Goal: Task Accomplishment & Management: Use online tool/utility

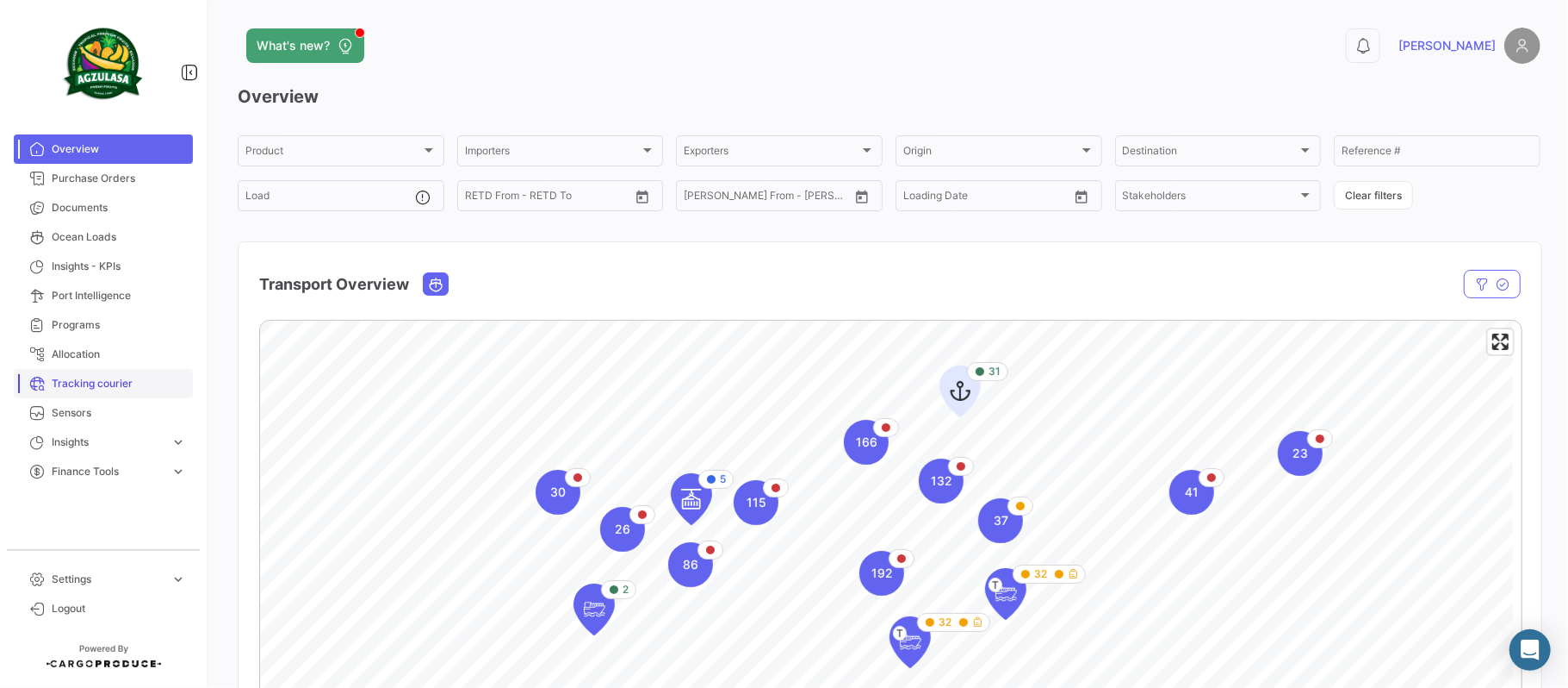
click at [83, 386] on span "Tracking courier" at bounding box center [119, 383] width 134 height 16
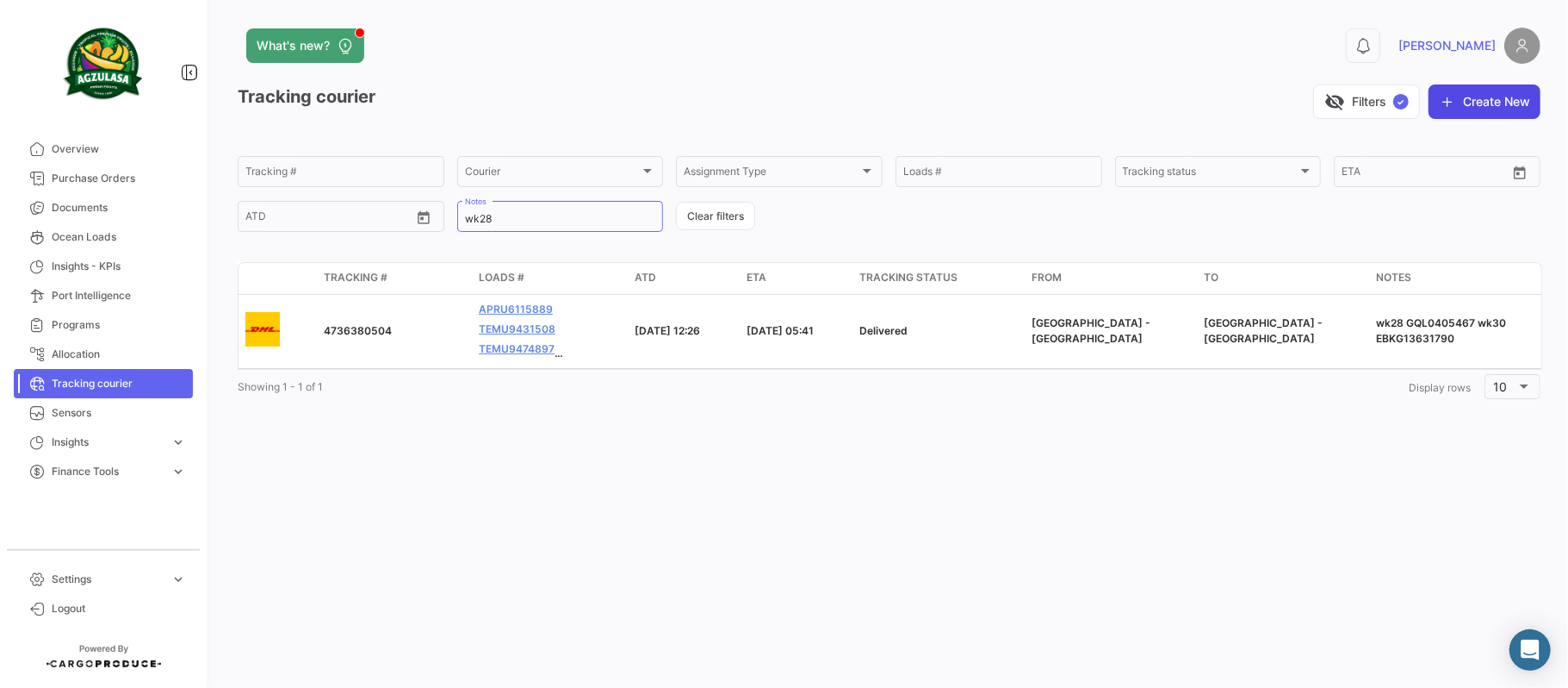
click at [1452, 100] on icon "button" at bounding box center [1447, 101] width 17 height 17
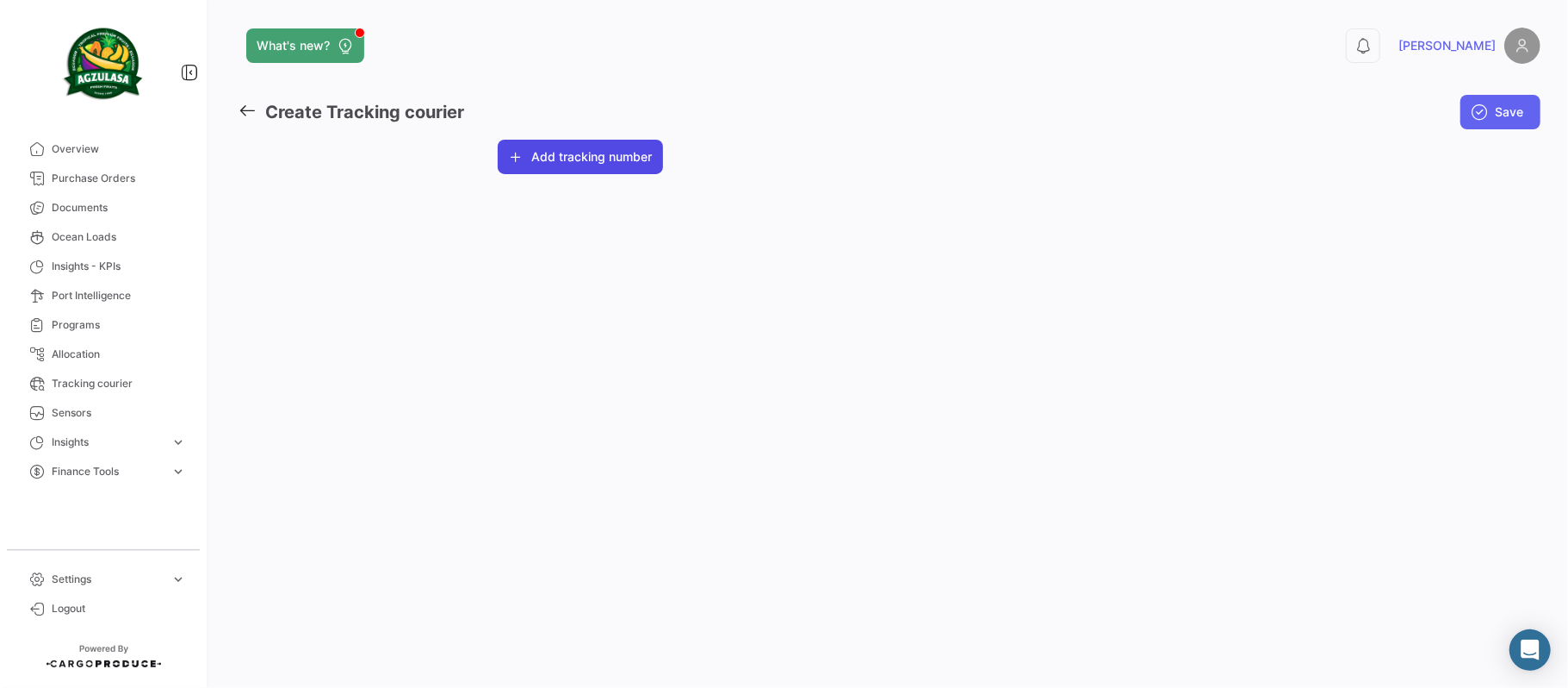
click at [525, 170] on button "Add tracking number" at bounding box center [580, 157] width 165 height 35
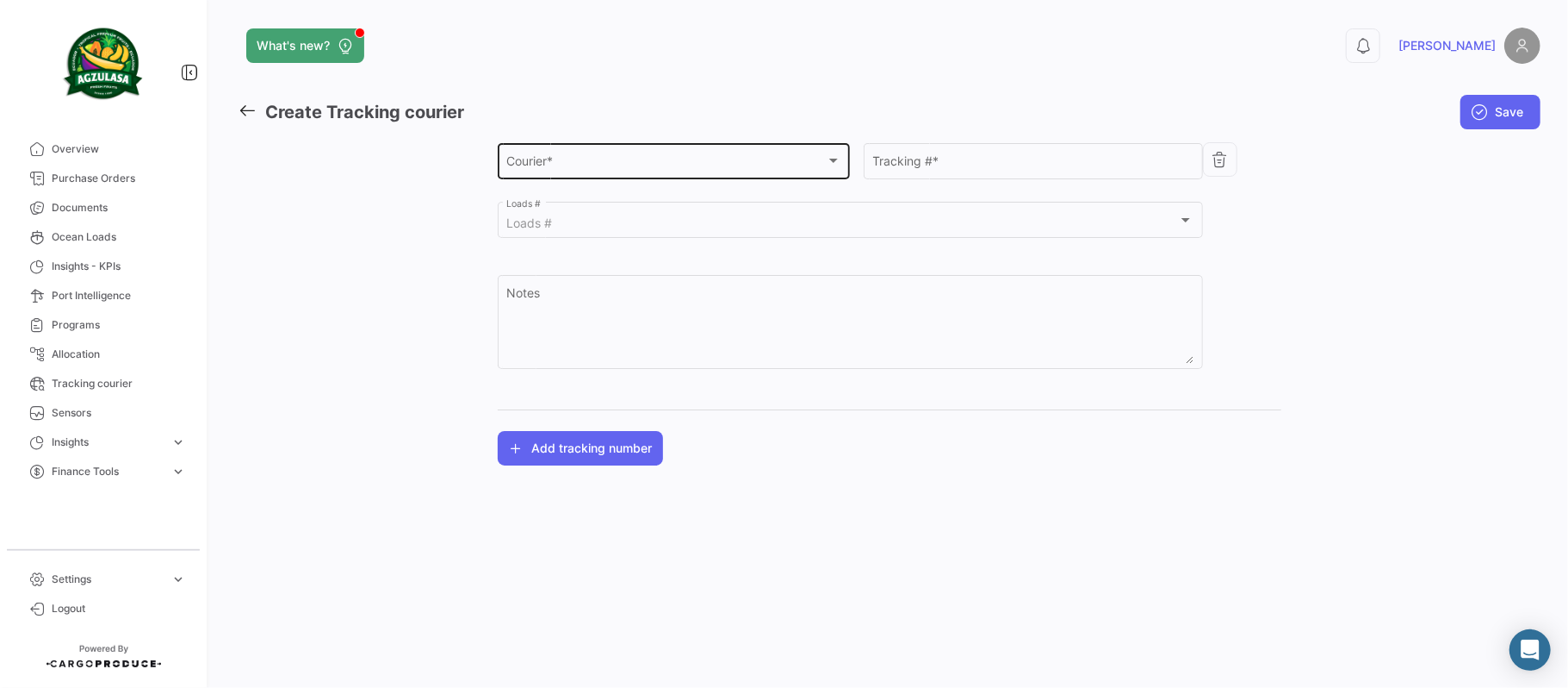
click at [688, 174] on div "Courier * Courier *" at bounding box center [674, 159] width 335 height 39
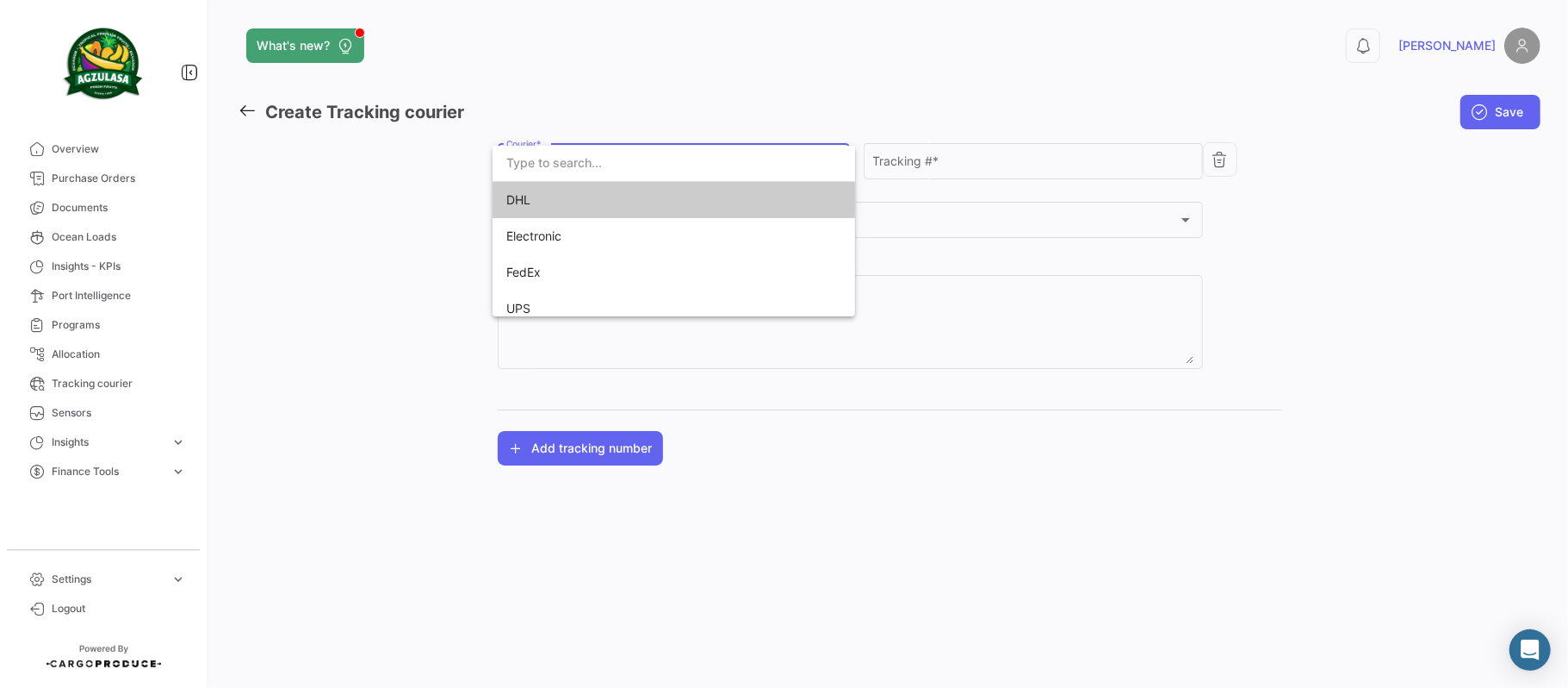
click at [558, 202] on span "DHL" at bounding box center [627, 200] width 241 height 37
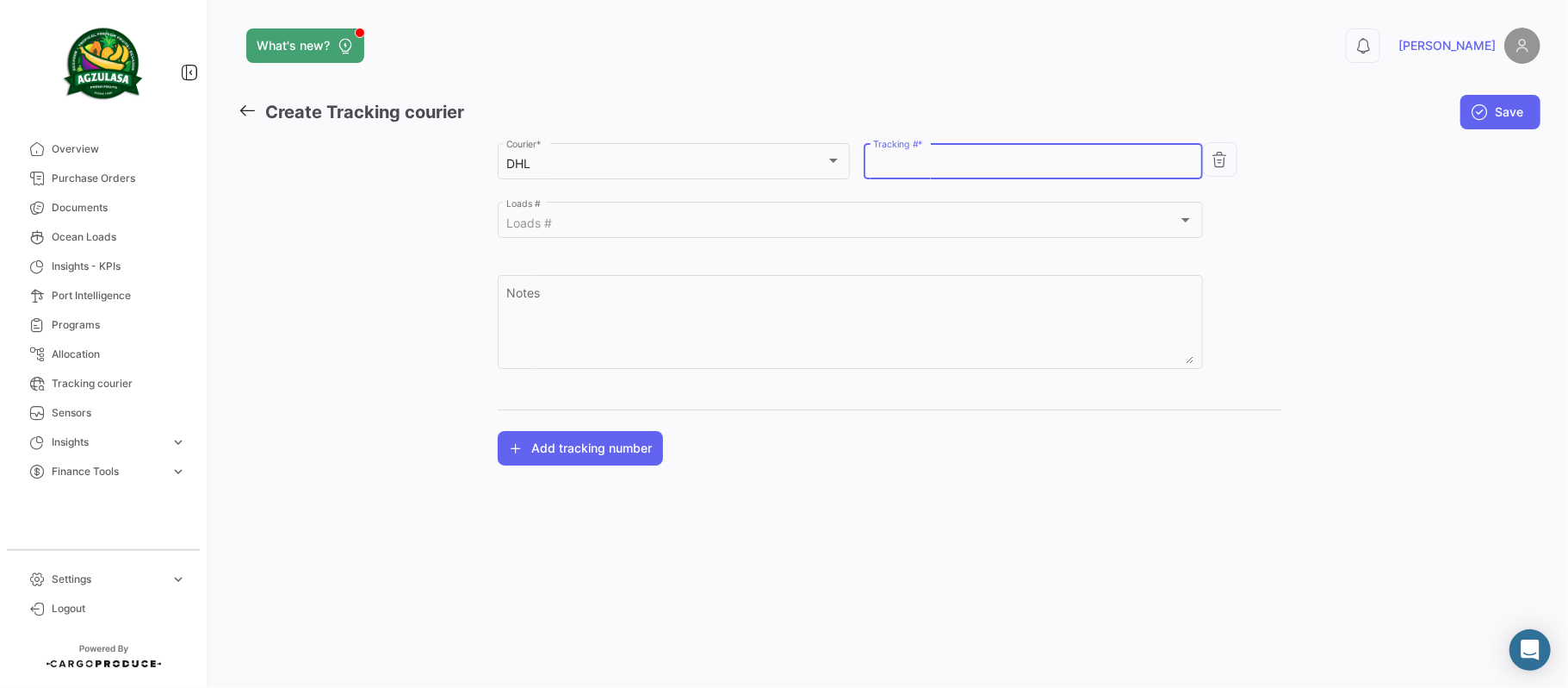
click at [890, 157] on input "Tracking # *" at bounding box center [1034, 164] width 321 height 15
paste input "GYEA38517300"
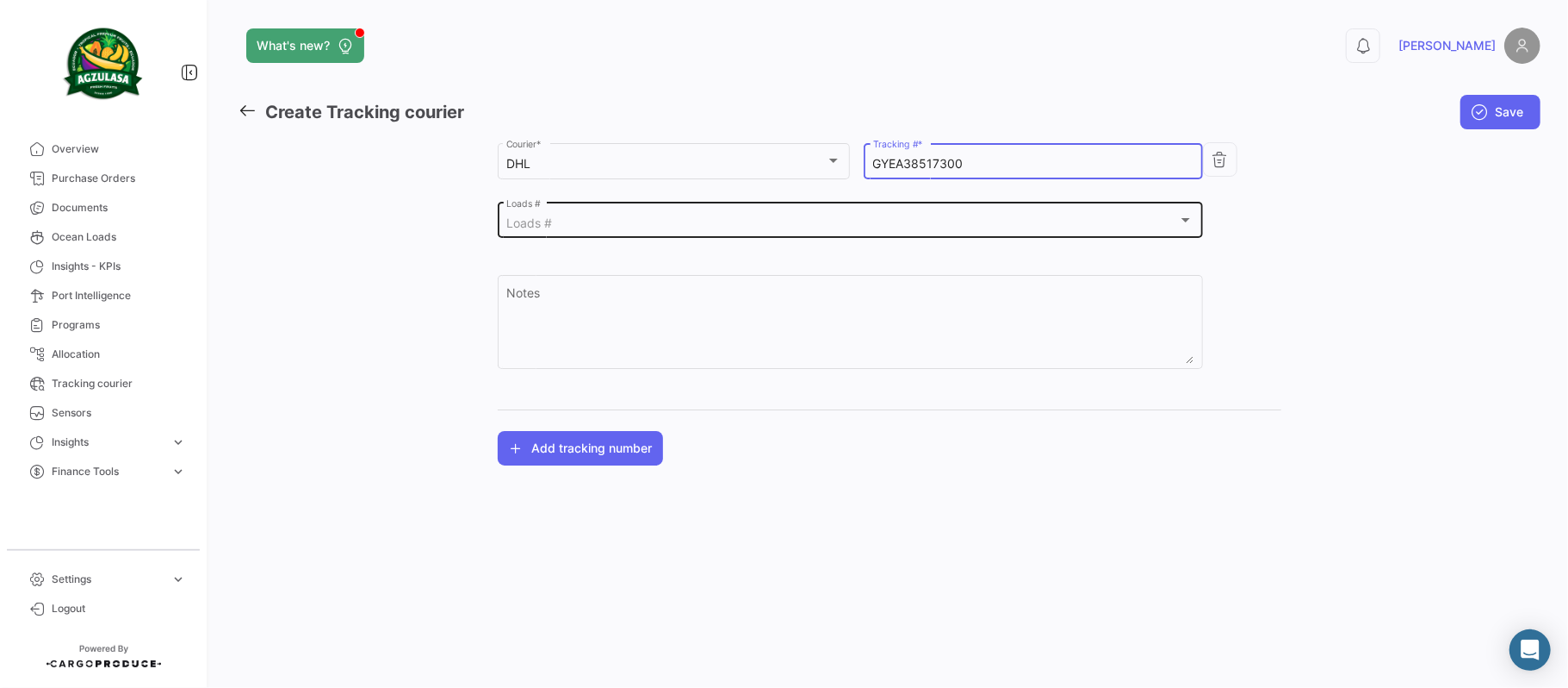
type input "GYEA38517300"
click at [581, 221] on div "Loads #" at bounding box center [843, 224] width 672 height 15
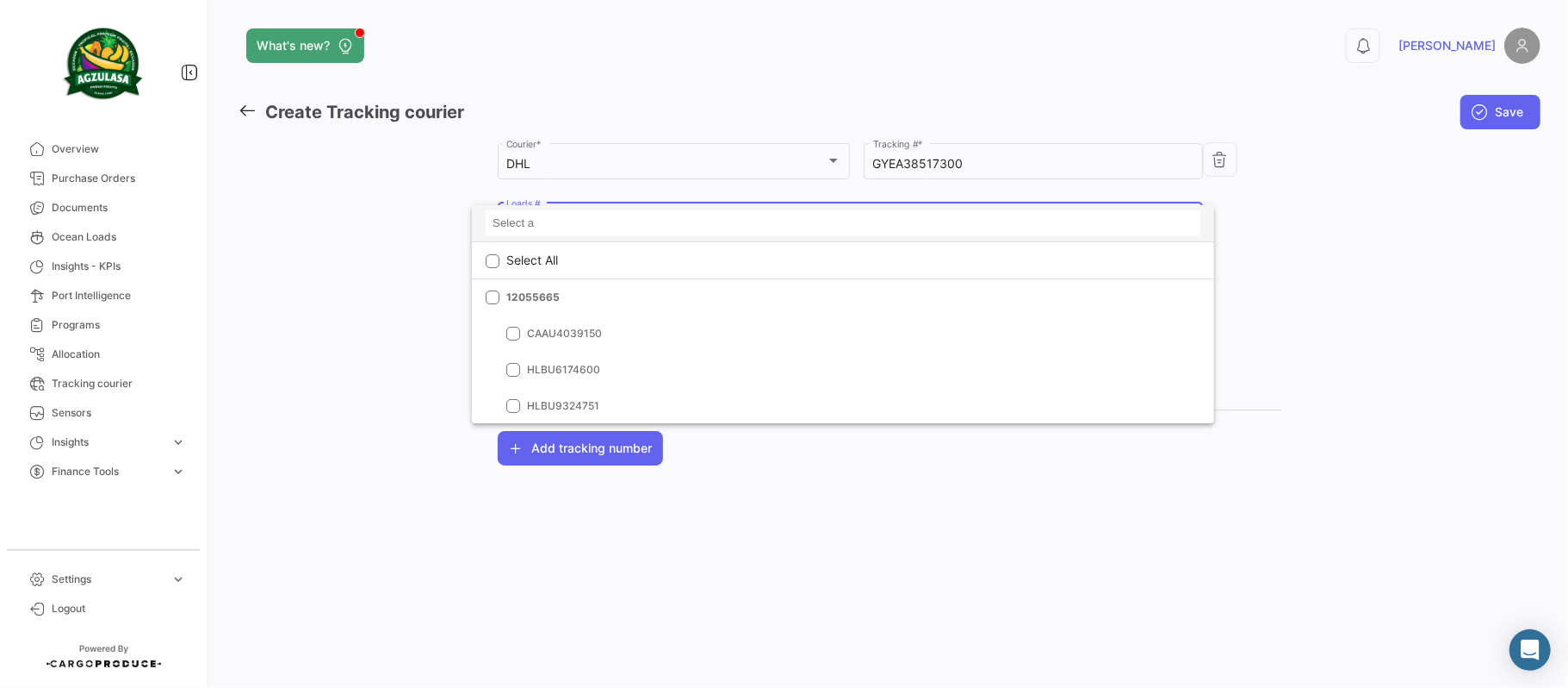
click at [584, 219] on input at bounding box center [843, 223] width 715 height 26
paste input "GYEA38517300"
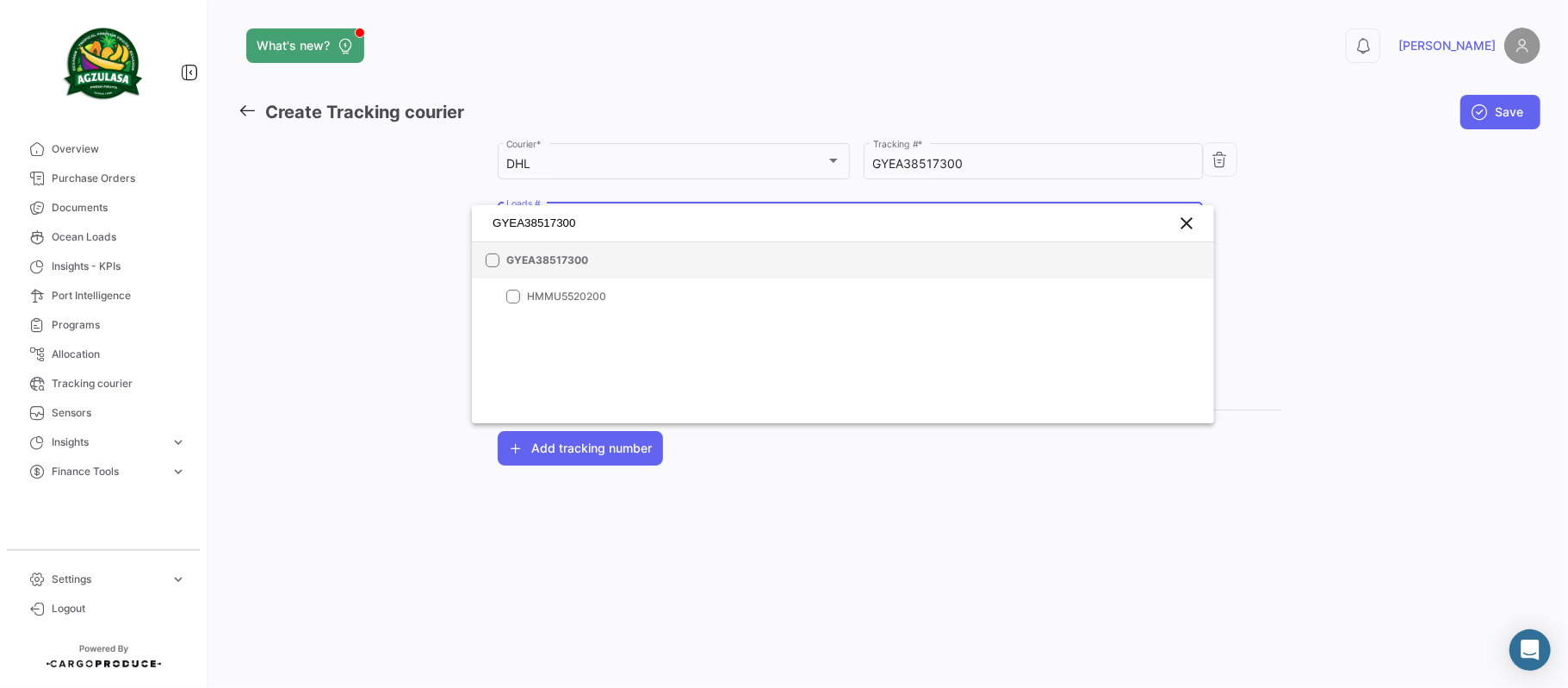
type input "GYEA38517300"
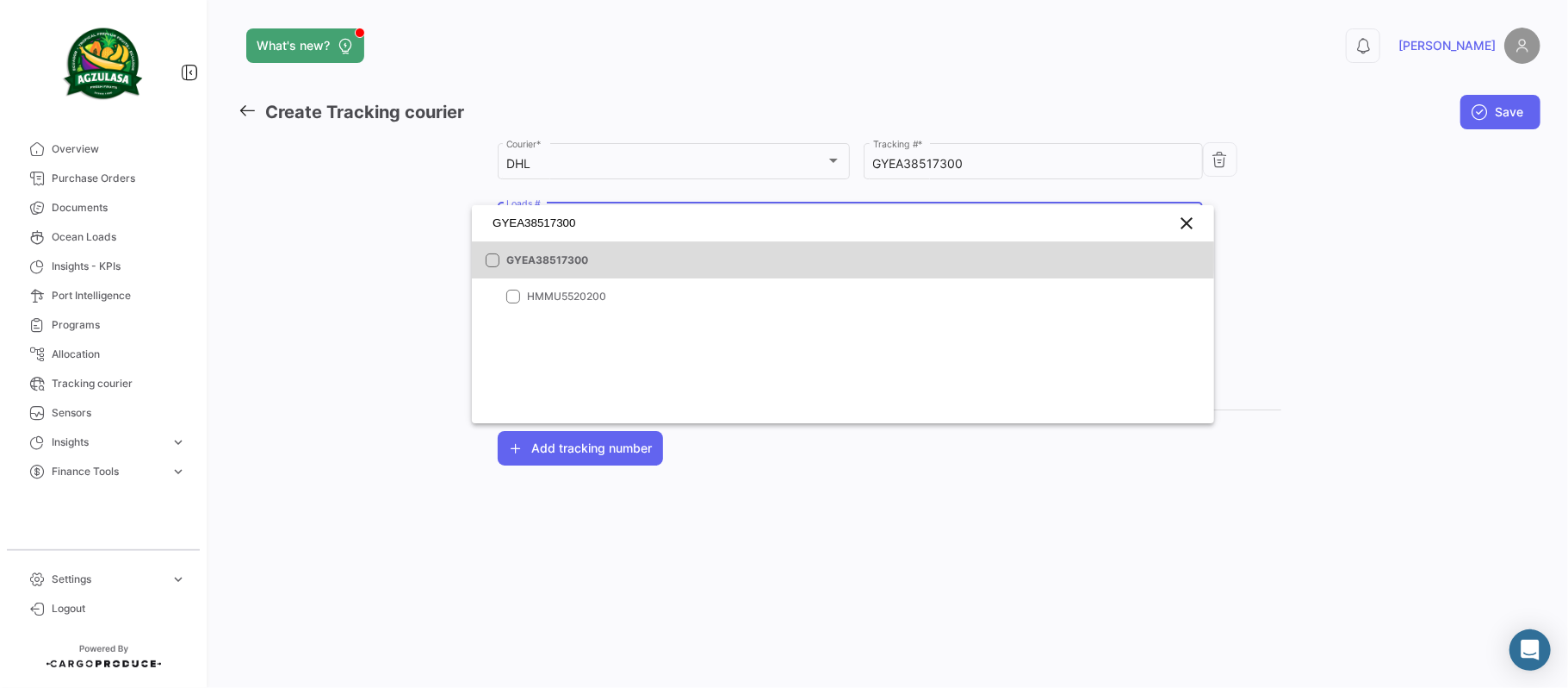
drag, startPoint x: 503, startPoint y: 257, endPoint x: 655, endPoint y: 372, distance: 190.6
click at [501, 257] on mat-option "GYEA38517300" at bounding box center [843, 260] width 742 height 37
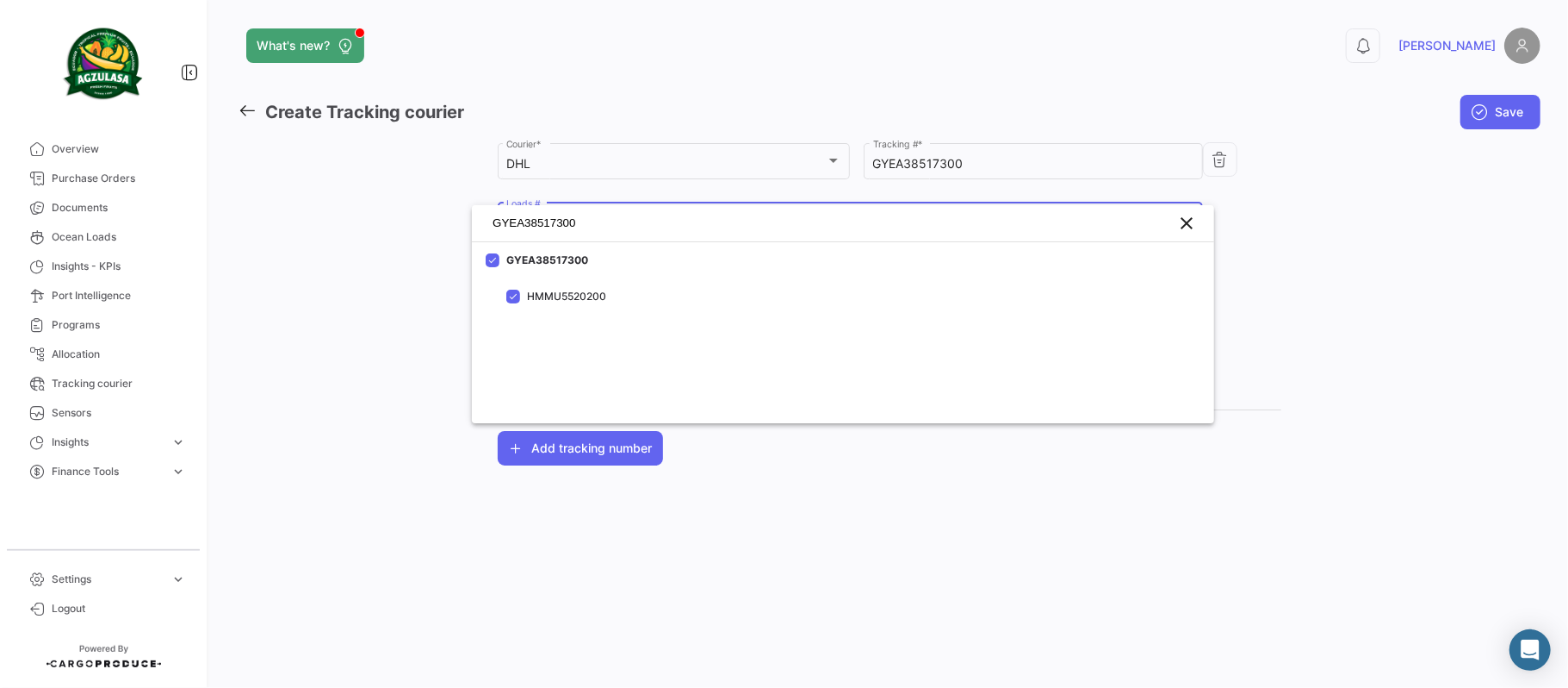
click at [906, 524] on div at bounding box center [784, 344] width 1568 height 688
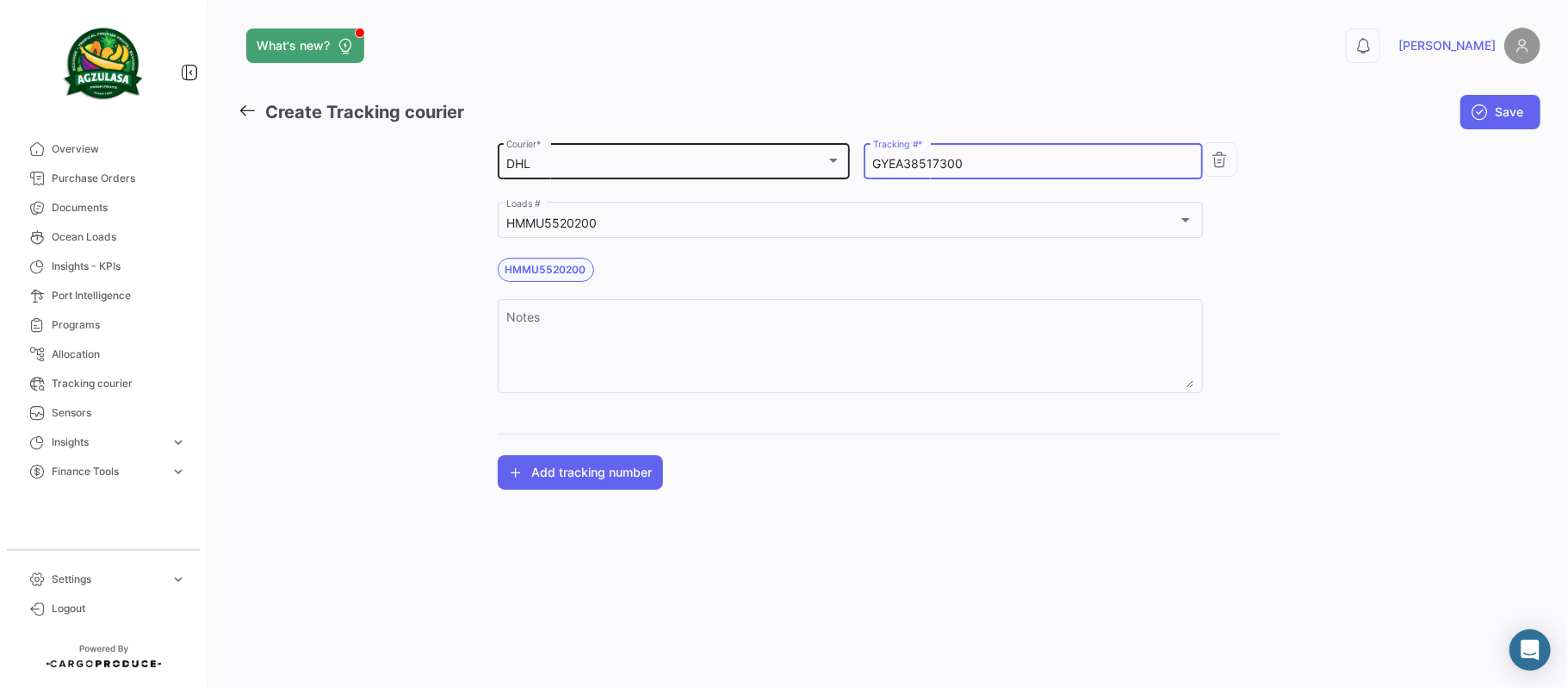
drag, startPoint x: 969, startPoint y: 160, endPoint x: 783, endPoint y: 157, distance: 186.0
click at [790, 157] on div "DHL Courier * GYEA38517300 Tracking # * HMMU5520200 Loads # HMMU5520200 Notes" at bounding box center [889, 276] width 784 height 273
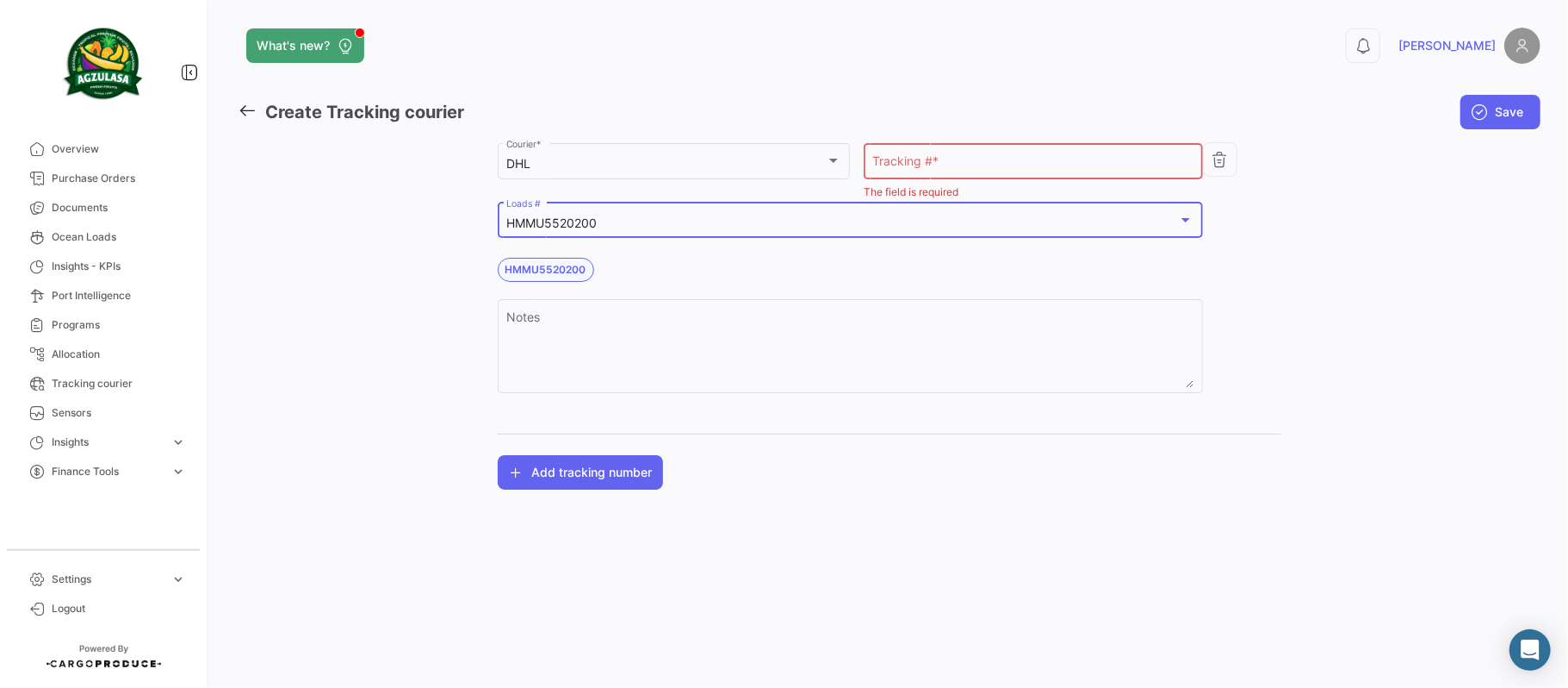
click at [679, 222] on div "HMMU5520200" at bounding box center [843, 224] width 672 height 15
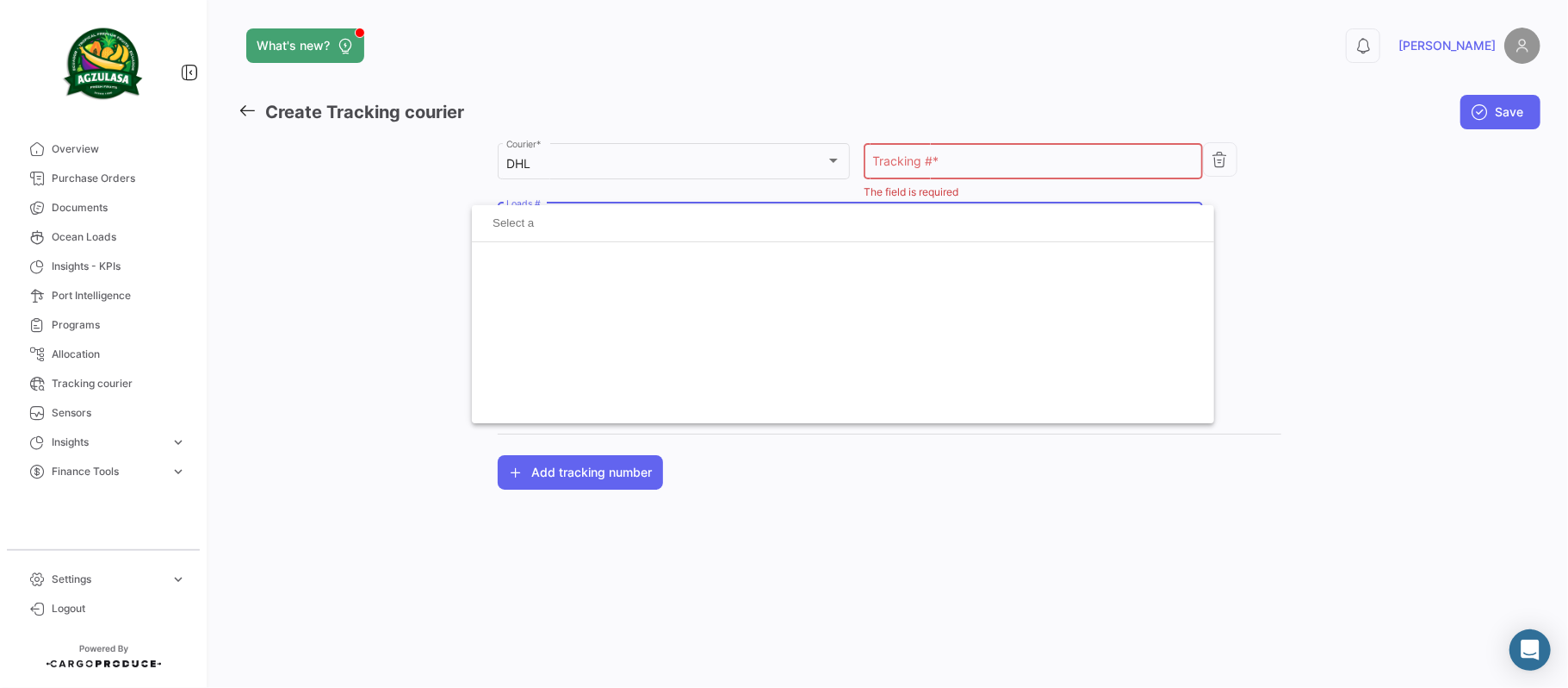
scroll to position [47844, 0]
click at [600, 228] on input at bounding box center [843, 223] width 715 height 26
paste input "GYEA67972400"
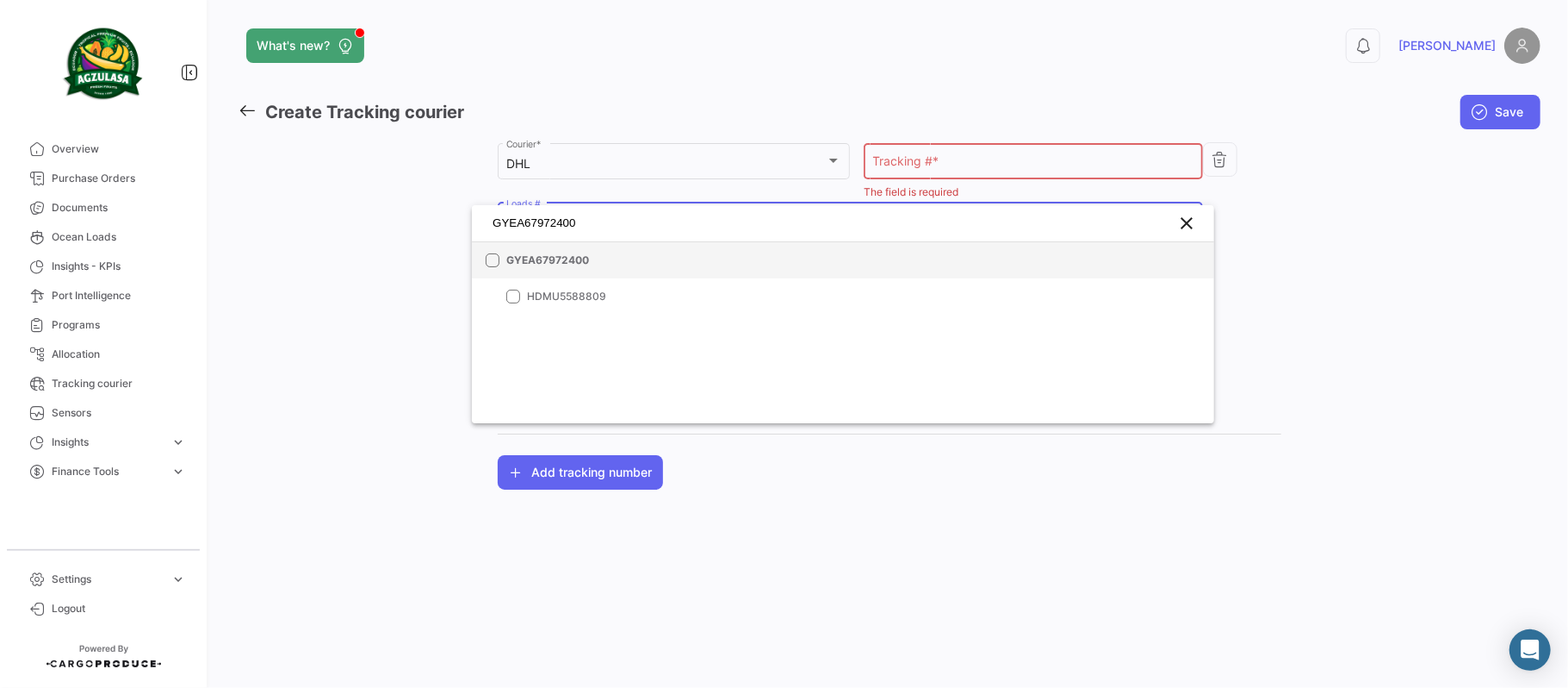
type input "GYEA67972400"
click at [581, 259] on span "GYEA67972400" at bounding box center [627, 259] width 241 height 16
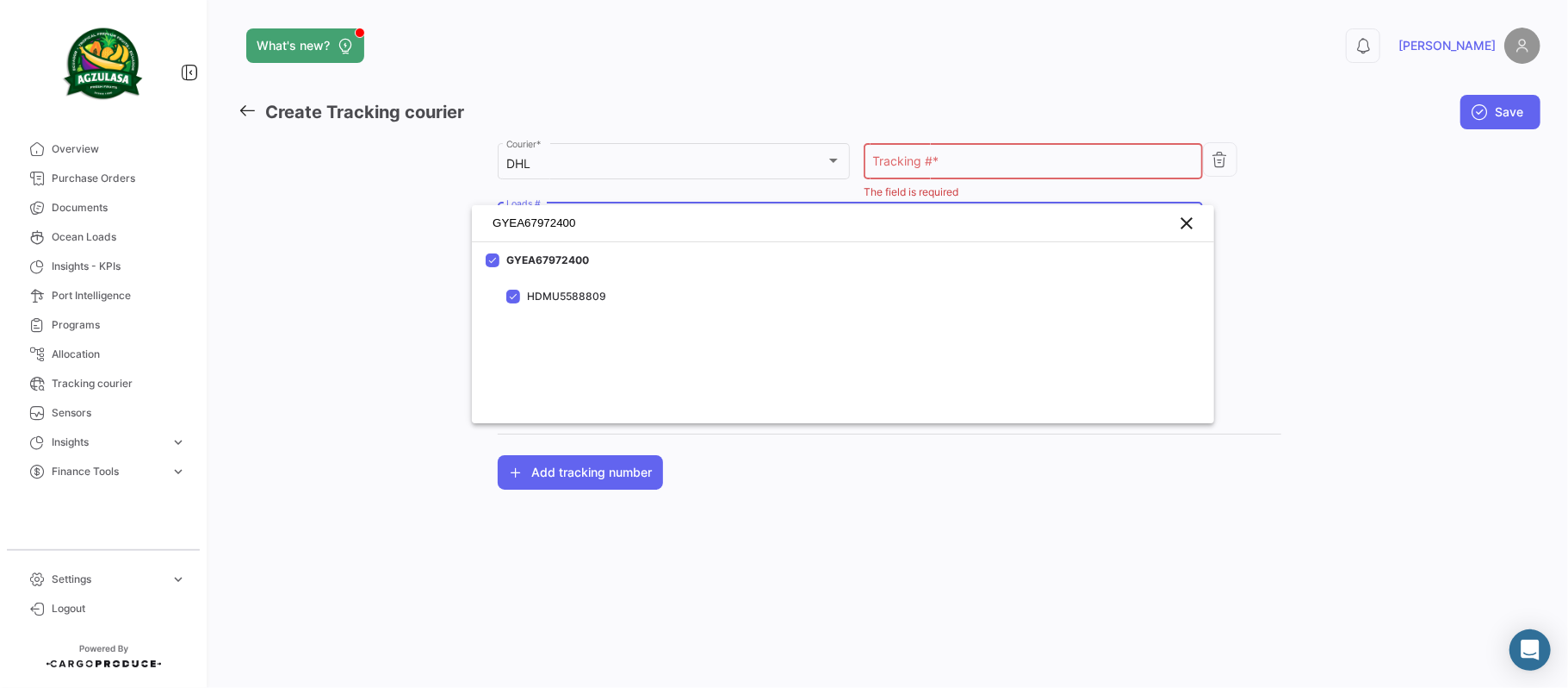
click at [1428, 401] on div at bounding box center [784, 344] width 1568 height 688
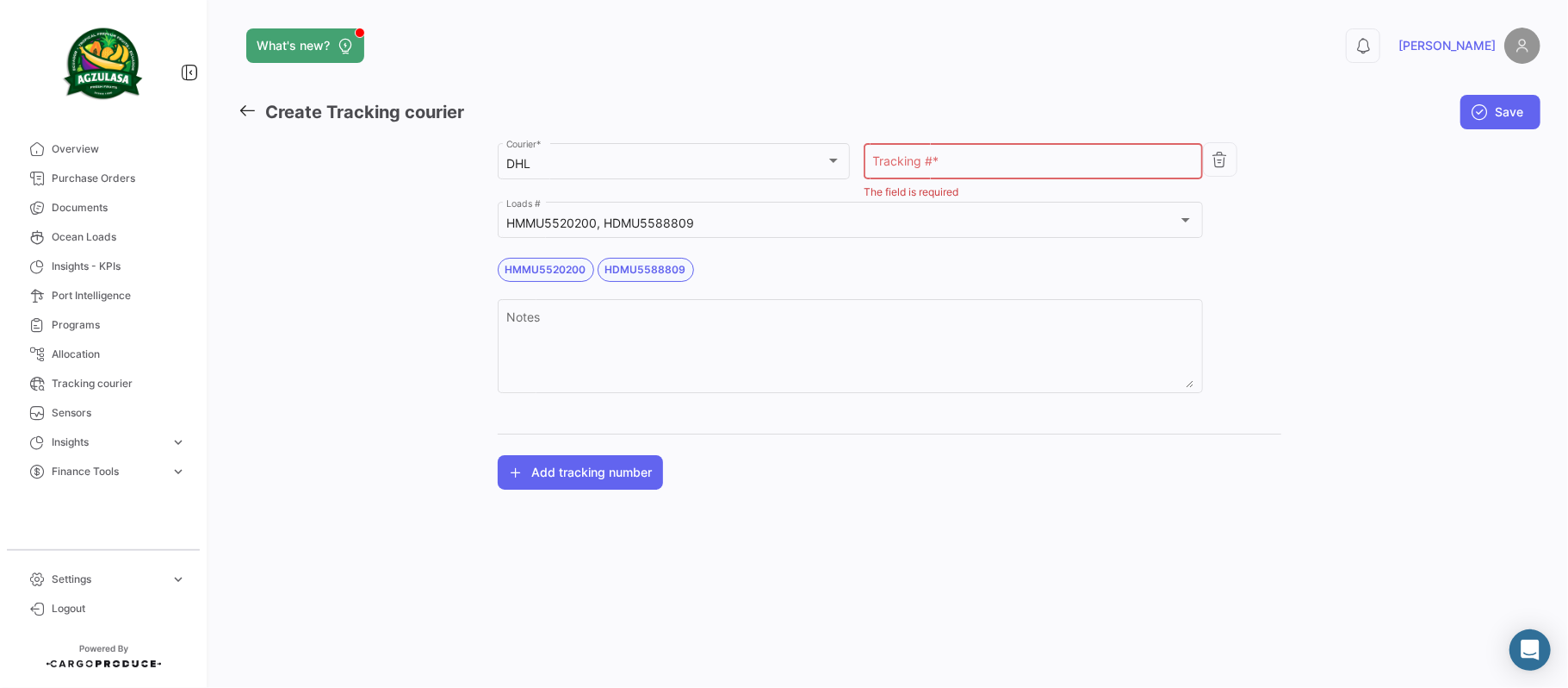
click at [908, 153] on div "Tracking # *" at bounding box center [1034, 159] width 321 height 39
paste input "9794818961"
type input "9794818961"
click at [1334, 284] on div "Agzulasa Customer * DHL Courier * 9794818961 Tracking # * HMMU5520200, HDMU5588…" at bounding box center [889, 314] width 1120 height 350
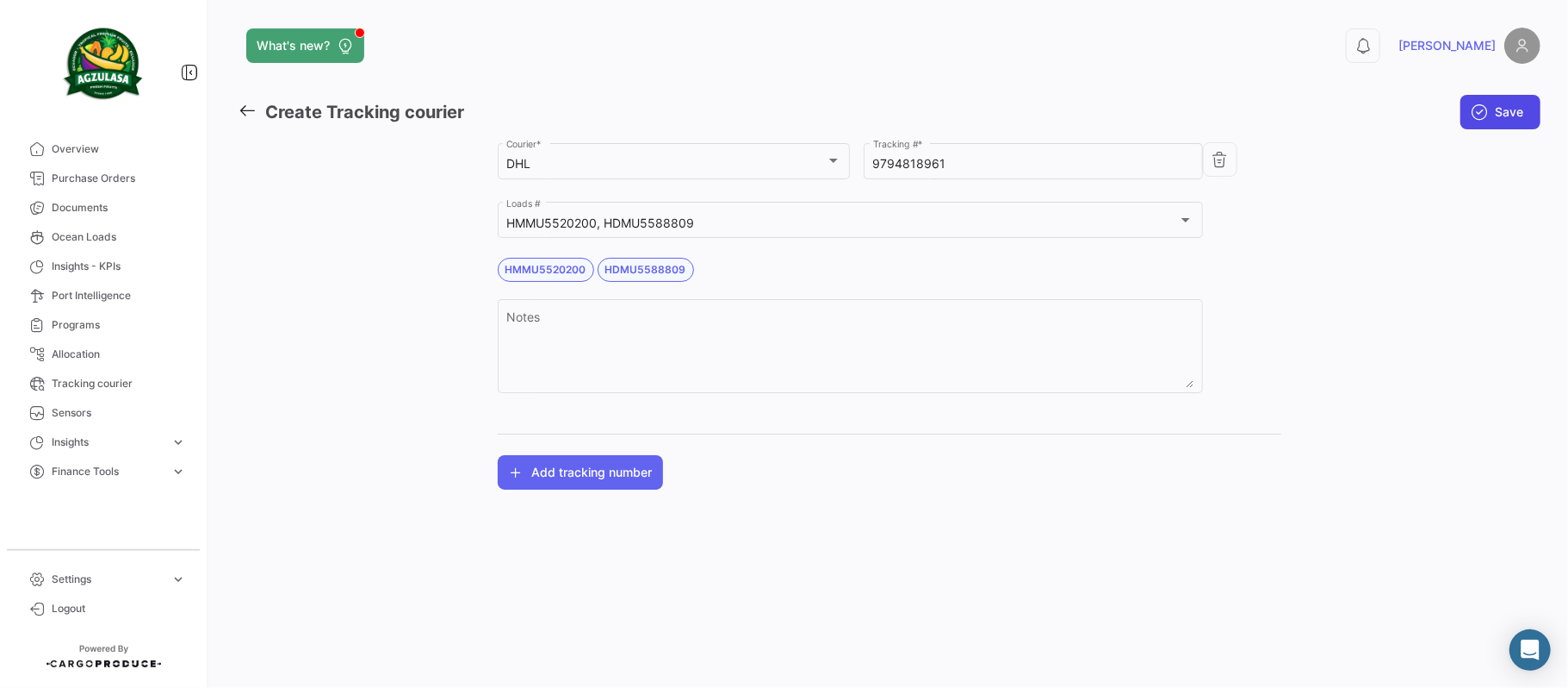
click at [1479, 108] on icon "submit" at bounding box center [1479, 111] width 17 height 17
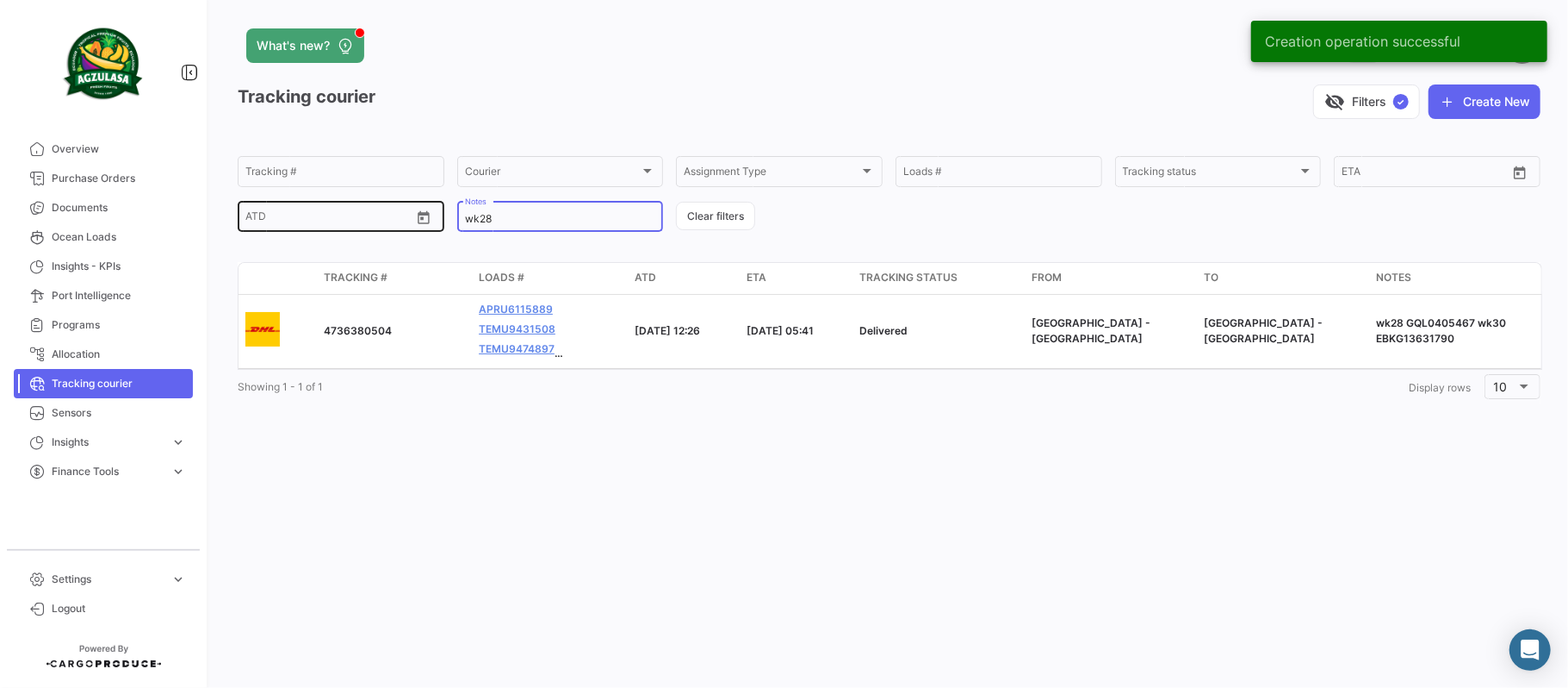
drag, startPoint x: 511, startPoint y: 217, endPoint x: 369, endPoint y: 219, distance: 142.0
click at [0, 0] on div "Tracking # Courier Courier Assignment Type Assignment Type Loads # Tracking sta…" at bounding box center [0, 0] width 0 height 0
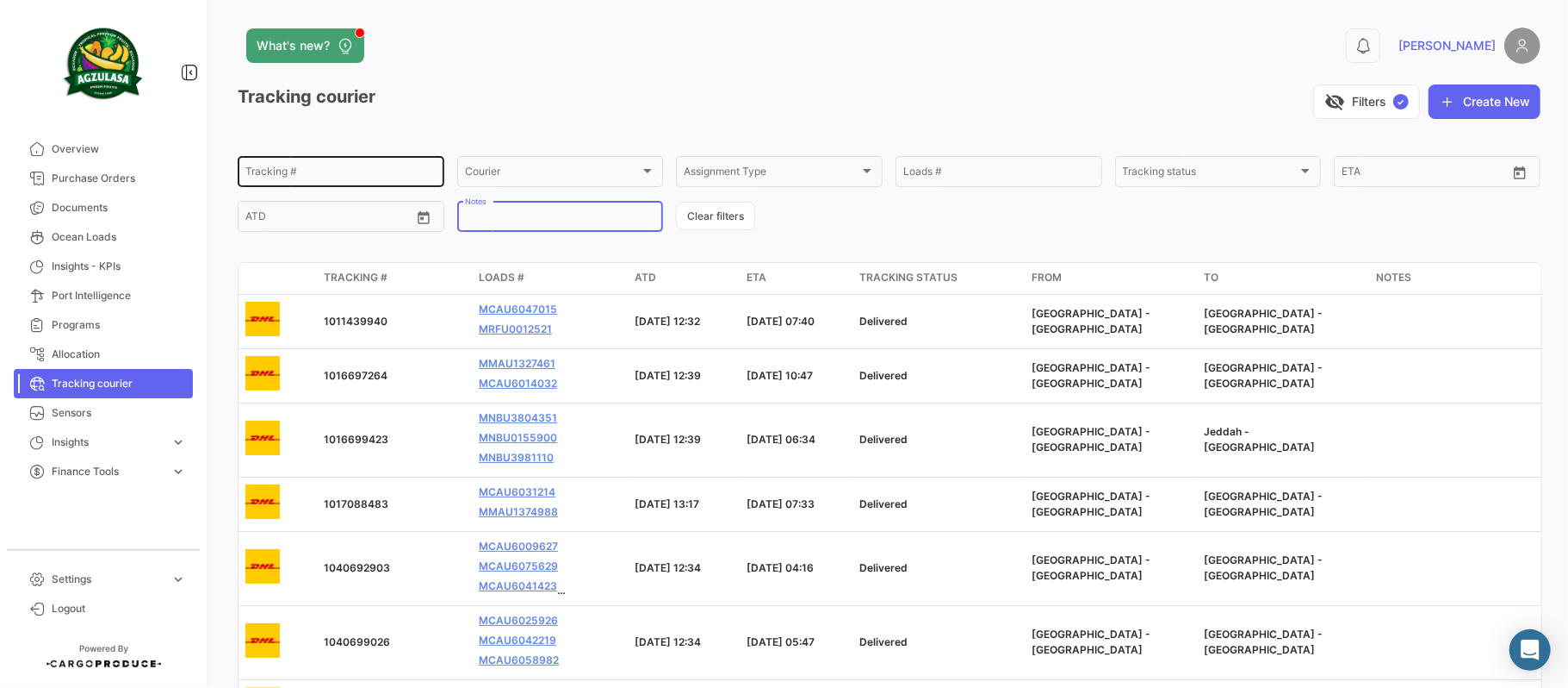
click at [341, 165] on div "Tracking #" at bounding box center [341, 170] width 191 height 34
paste input "9794818961"
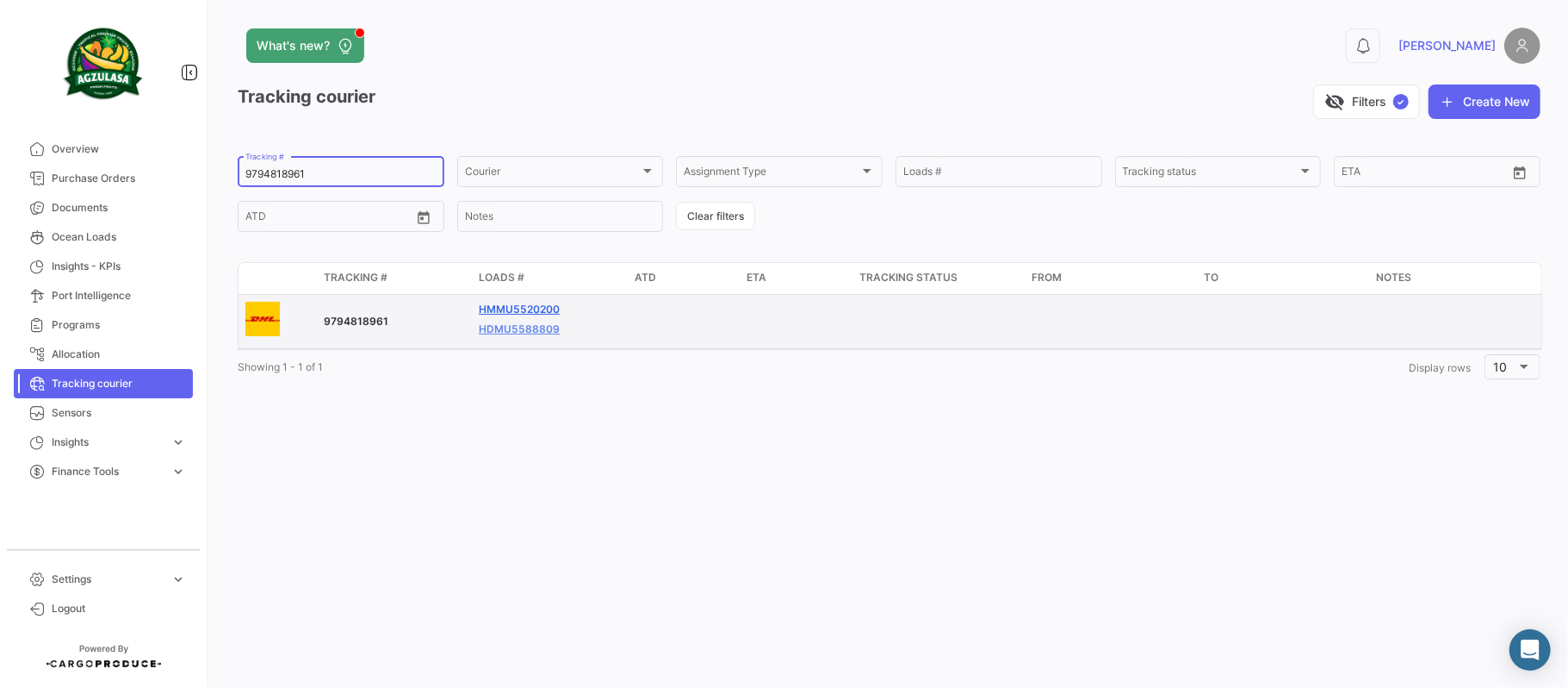
type input "9794818961"
click at [517, 308] on link "HMMU5520200" at bounding box center [519, 309] width 81 height 16
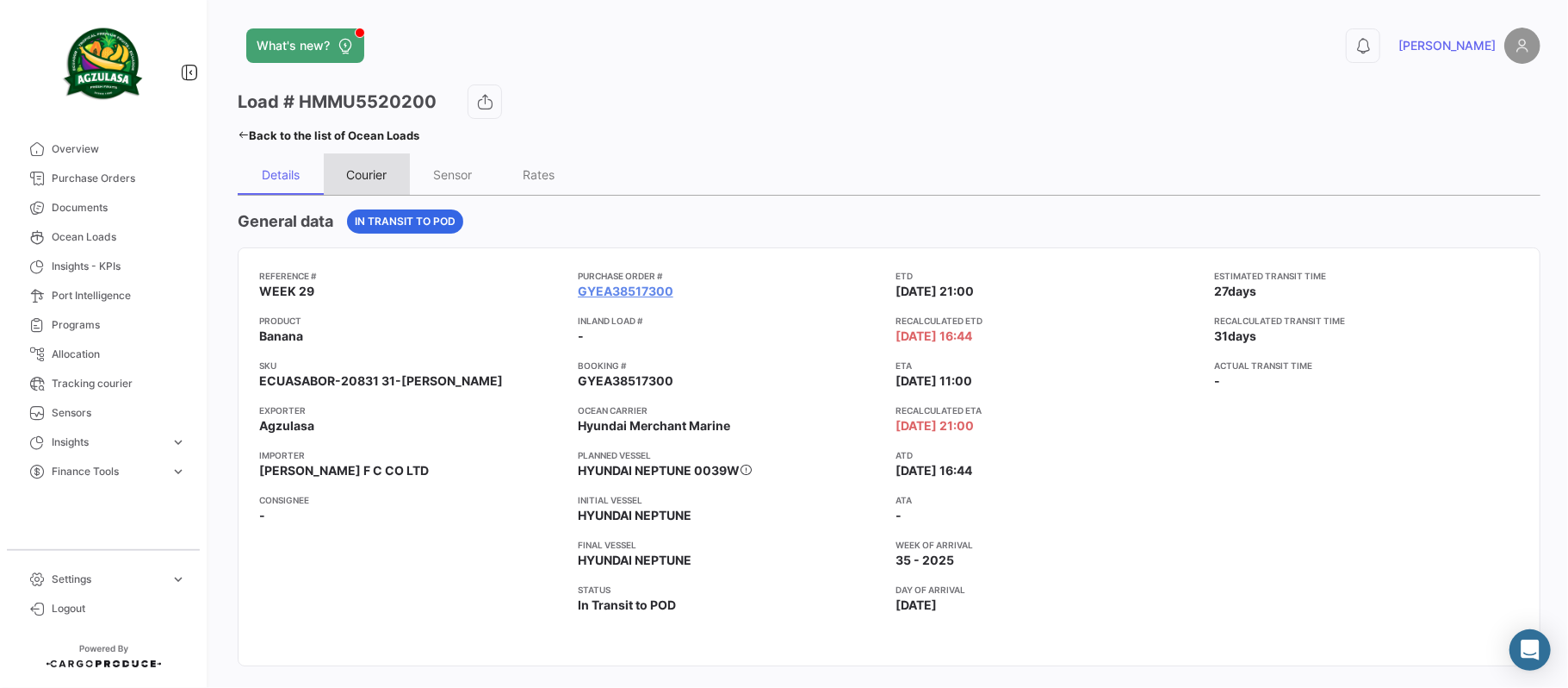
click at [383, 170] on div "Courier" at bounding box center [367, 175] width 40 height 15
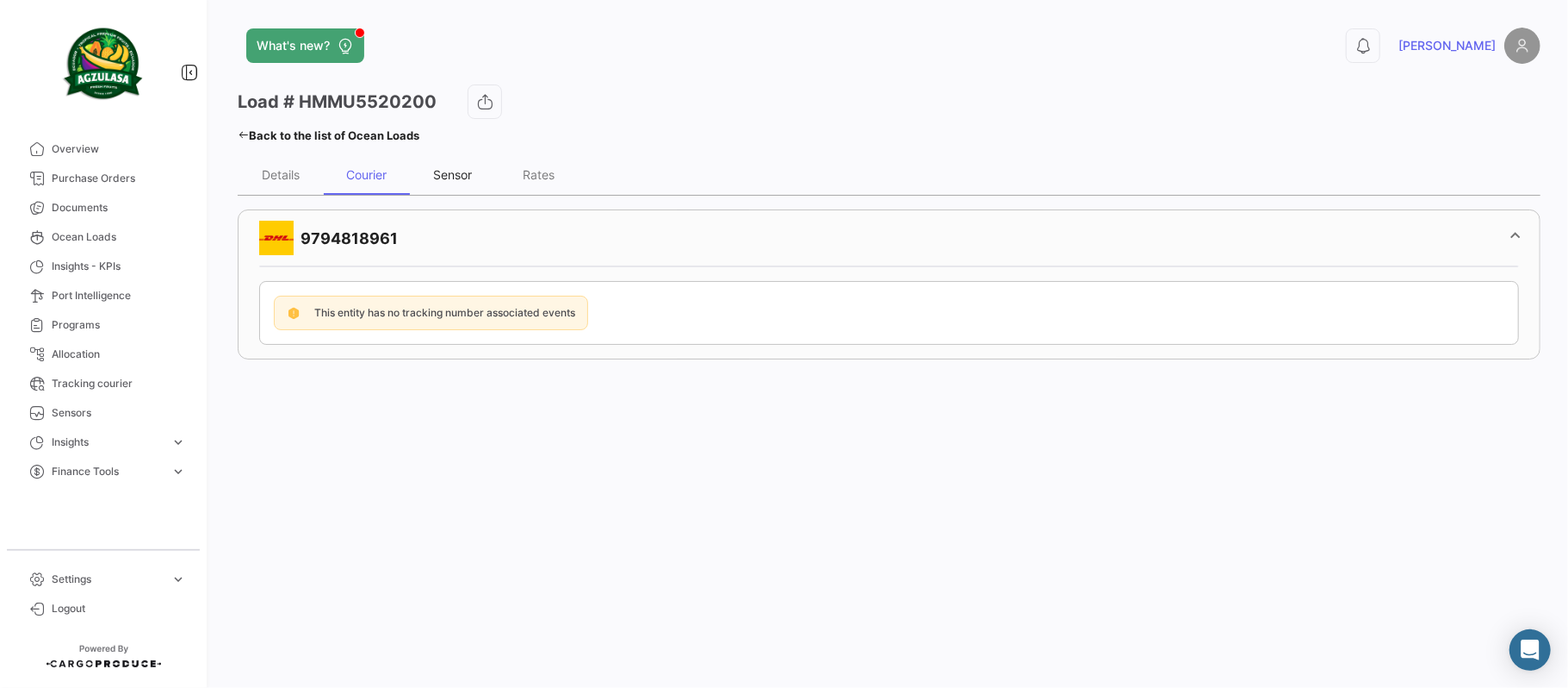
click at [476, 175] on div "Sensor" at bounding box center [453, 174] width 86 height 41
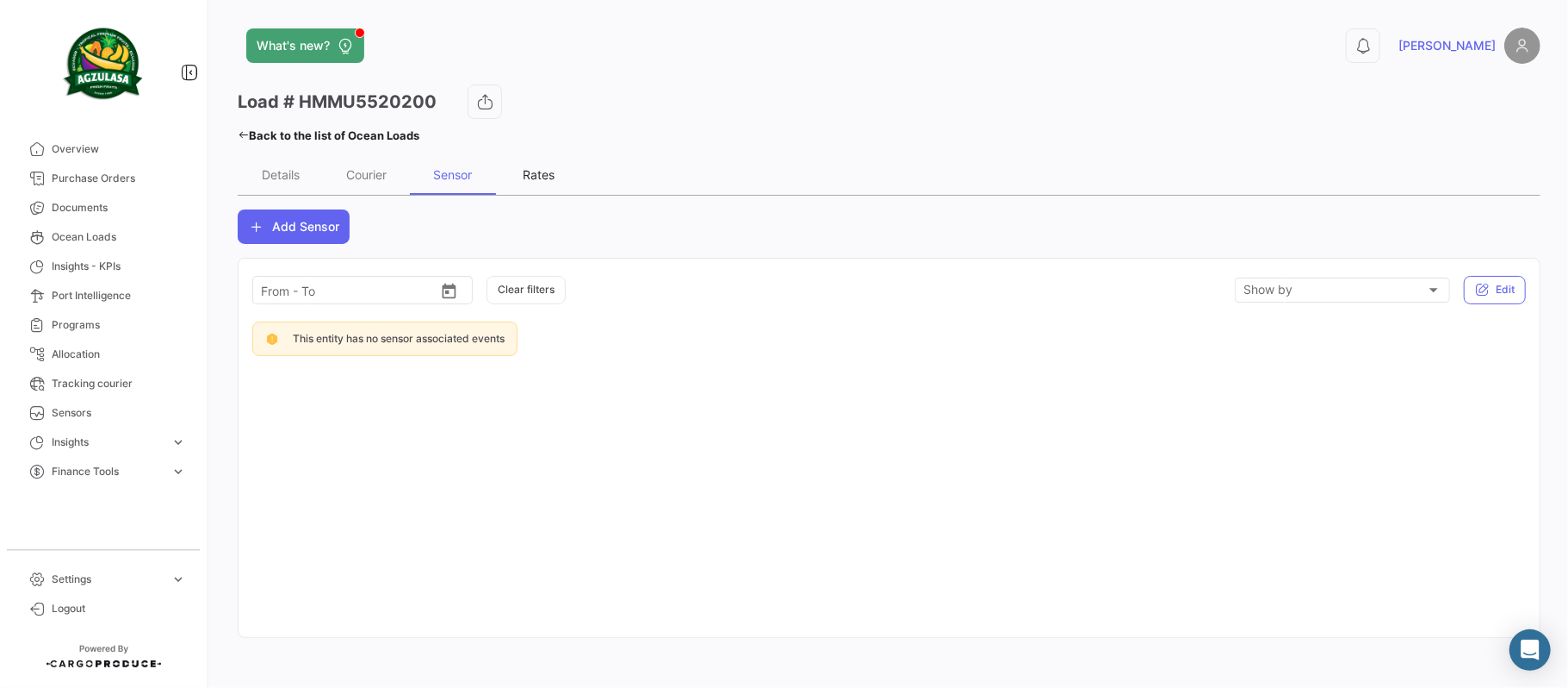
click at [542, 176] on div "Rates" at bounding box center [539, 175] width 32 height 15
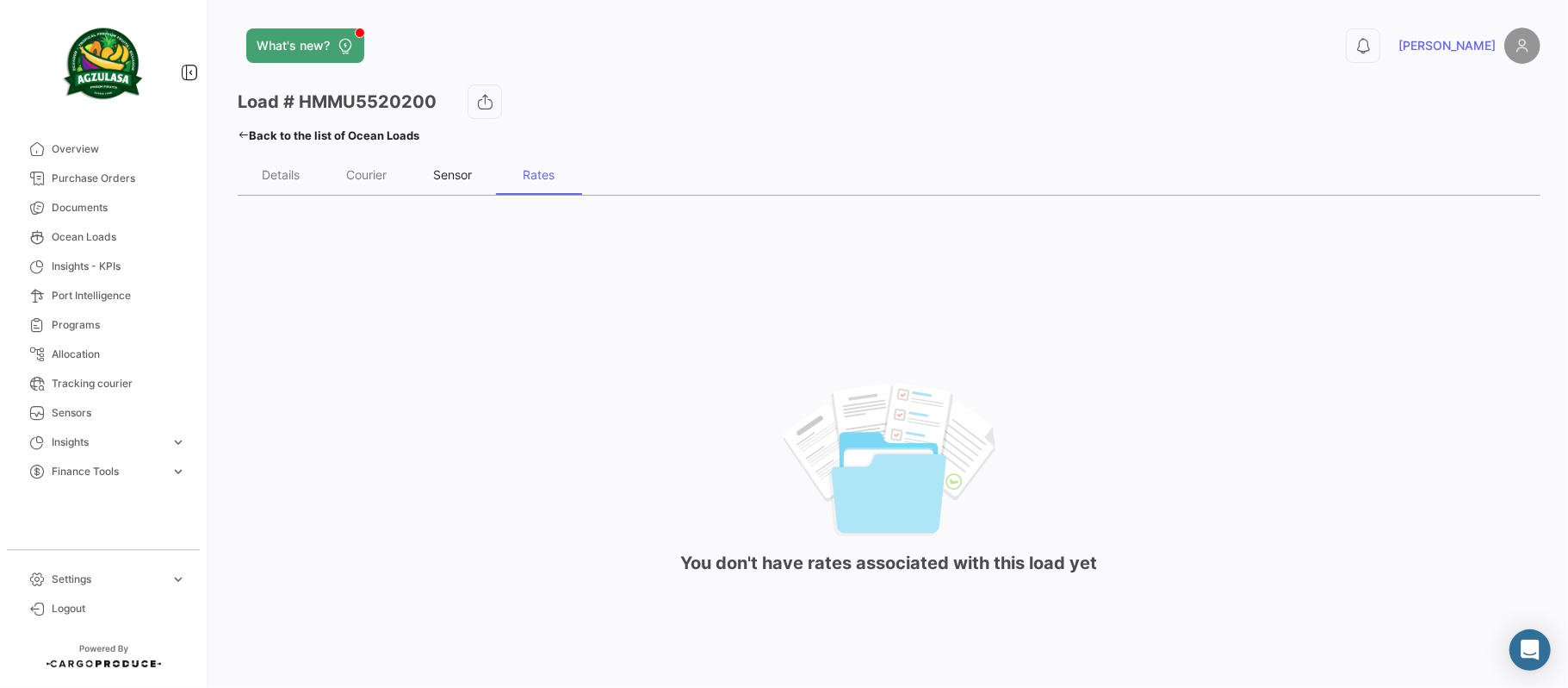
click at [410, 173] on div "Sensor" at bounding box center [453, 174] width 86 height 41
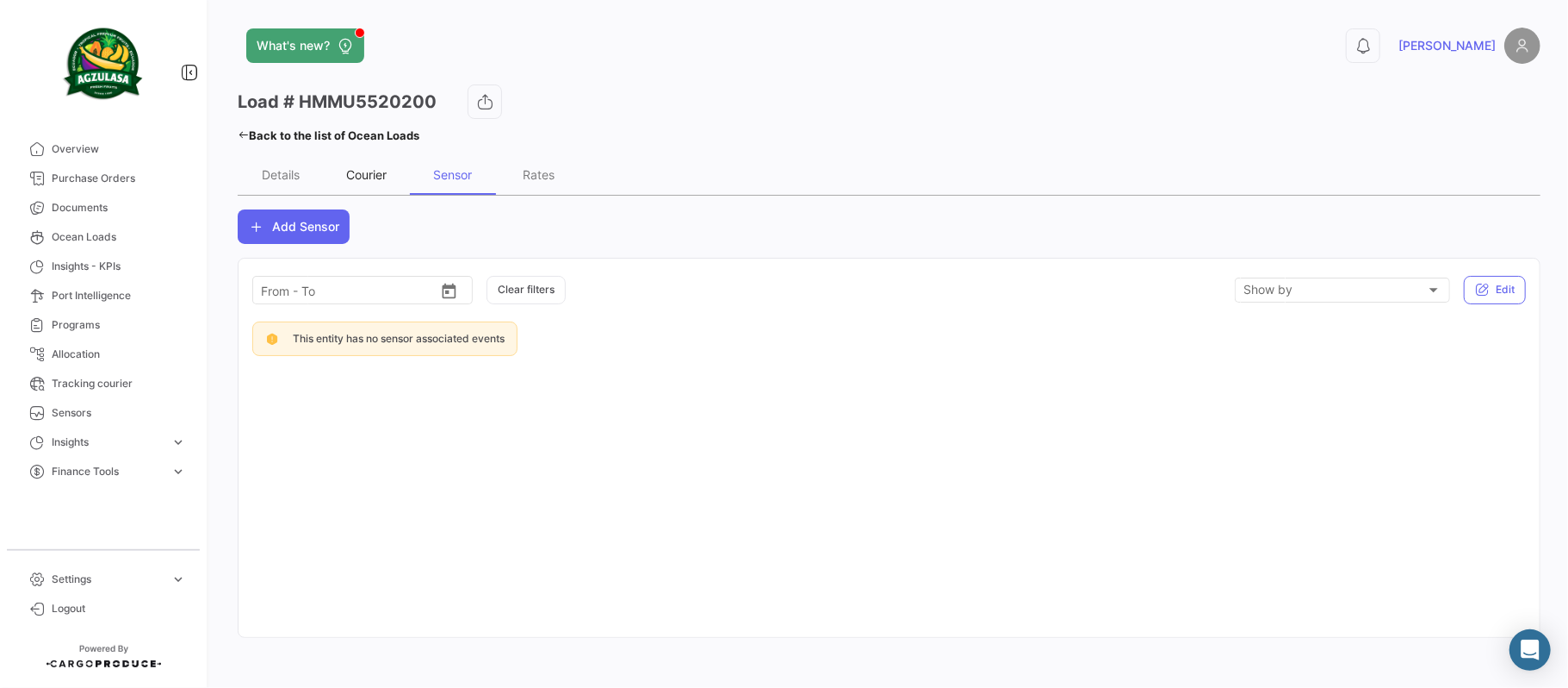
click at [352, 175] on div "Courier" at bounding box center [367, 175] width 40 height 15
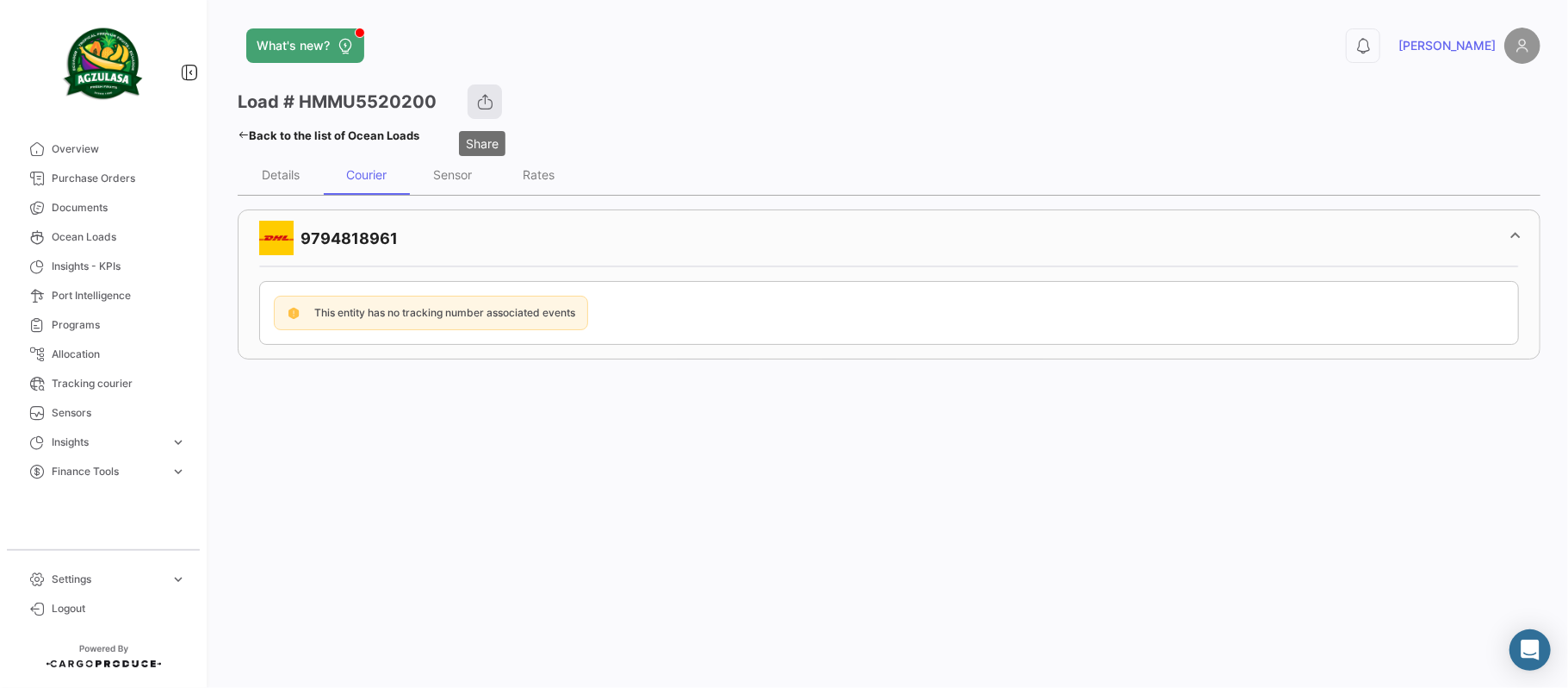
click at [479, 93] on icon "button" at bounding box center [485, 101] width 17 height 17
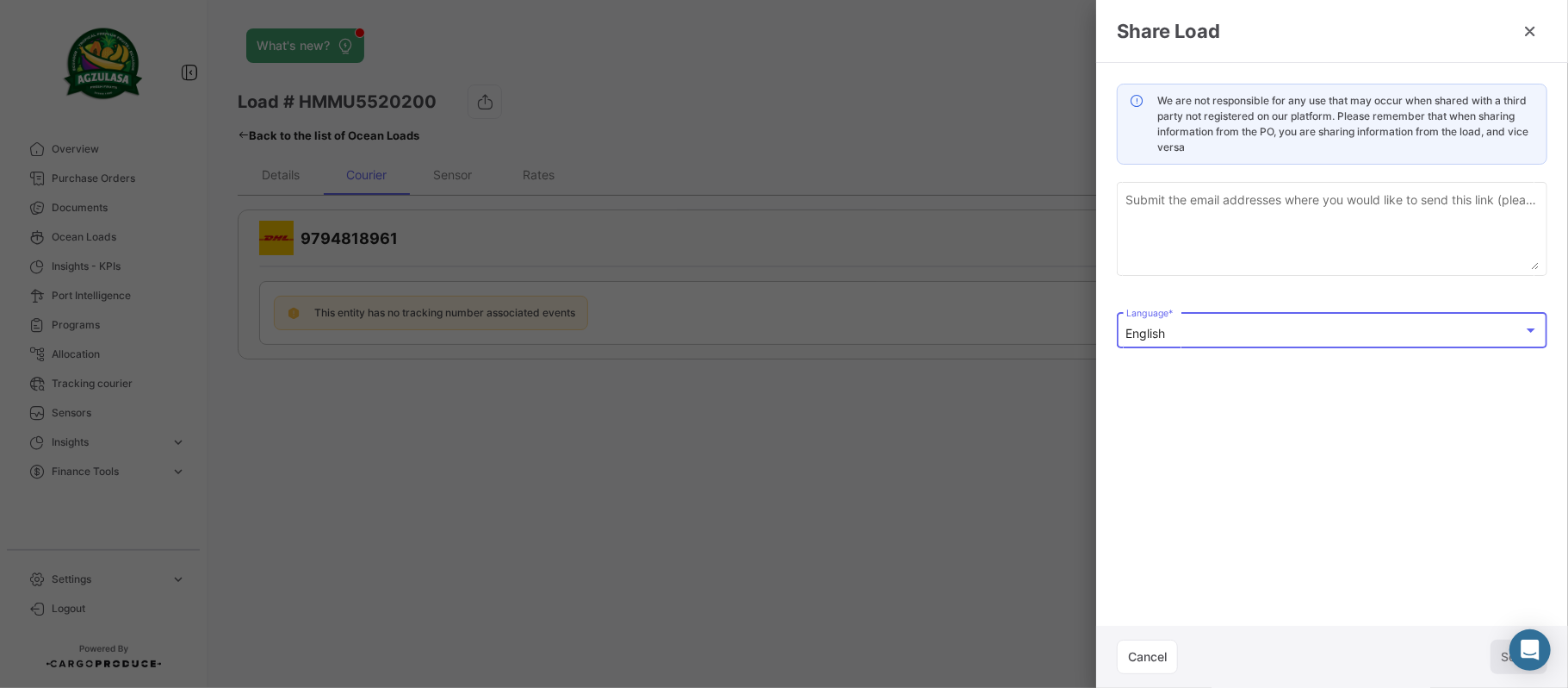
click at [1275, 332] on div "English" at bounding box center [1325, 333] width 397 height 15
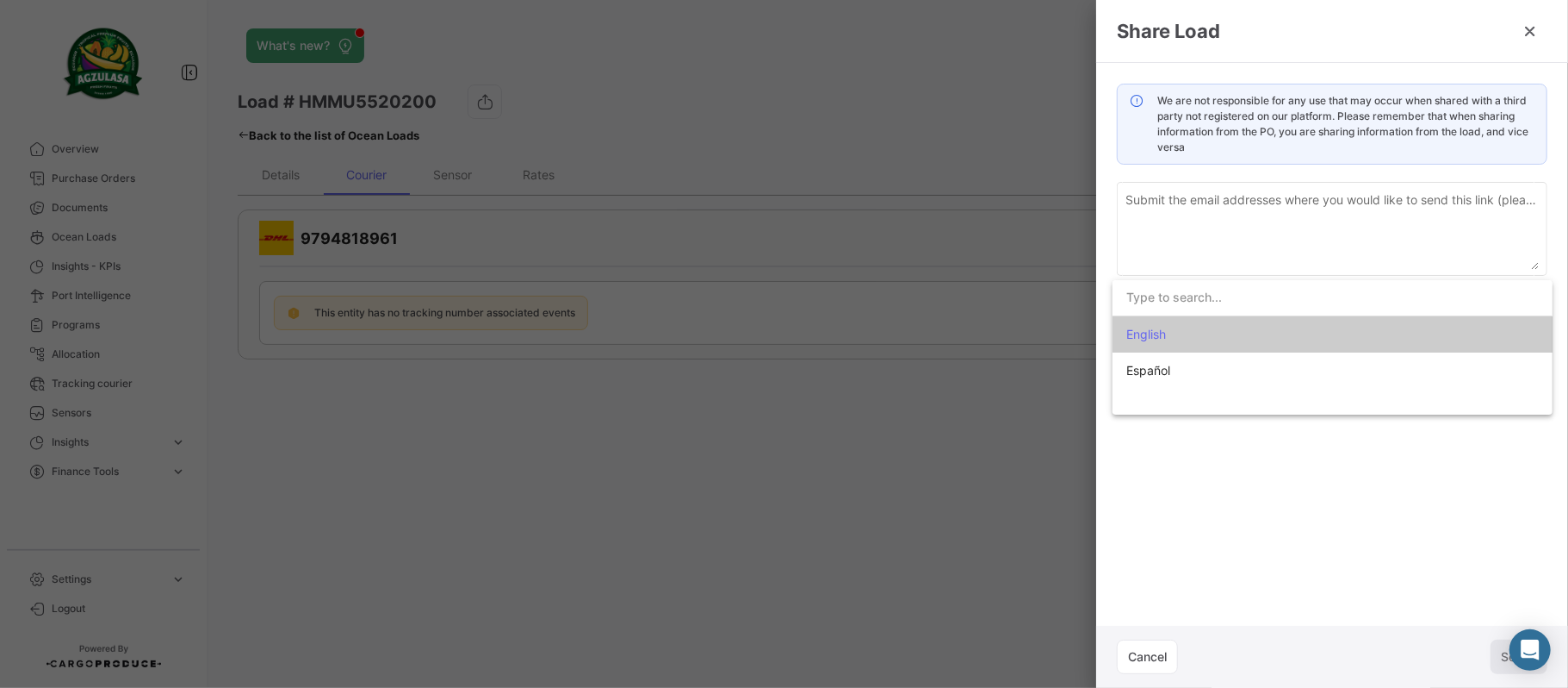
click at [577, 407] on div at bounding box center [784, 344] width 1568 height 688
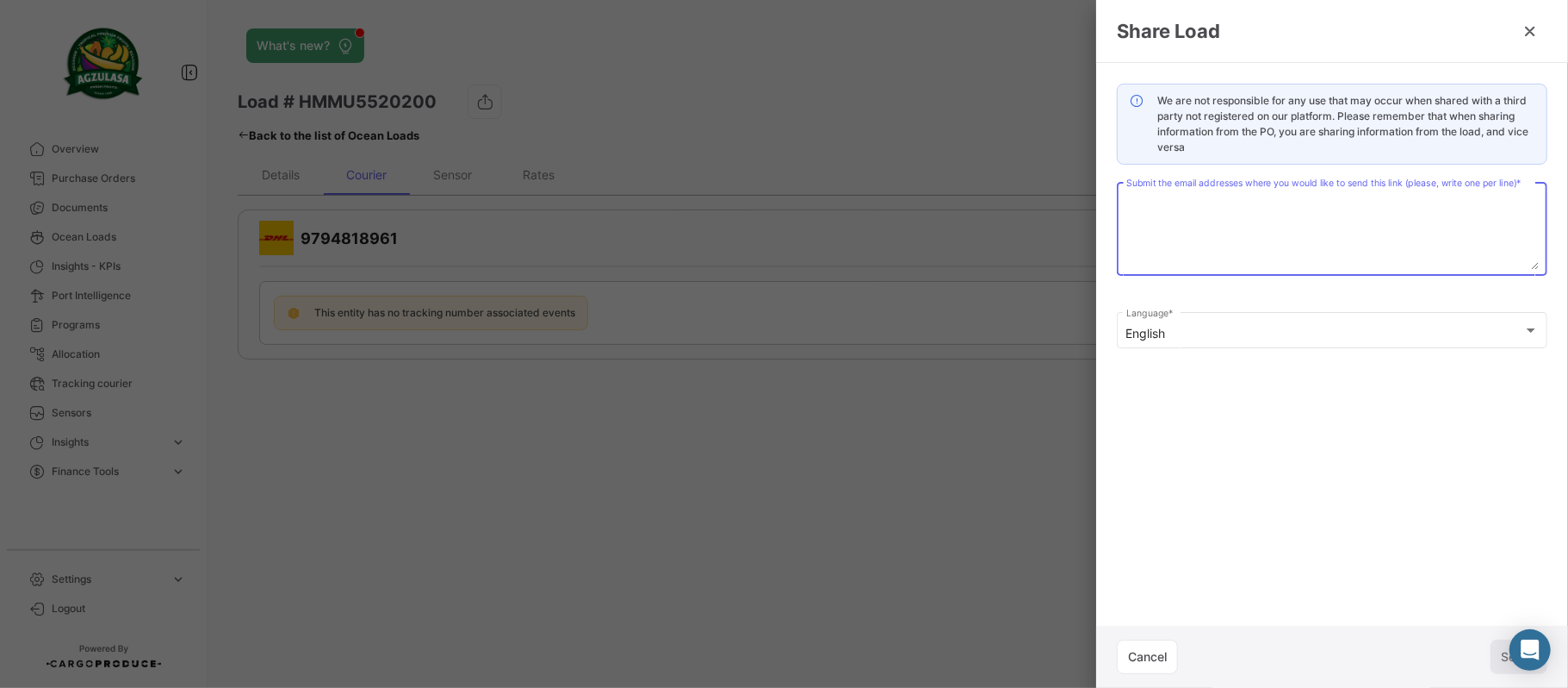
click at [1203, 225] on textarea "Submit the email addresses where you would like to send this link (please, writ…" at bounding box center [1333, 231] width 413 height 76
type textarea "[EMAIL_ADDRESS][PERSON_NAME][DOMAIN_NAME]"
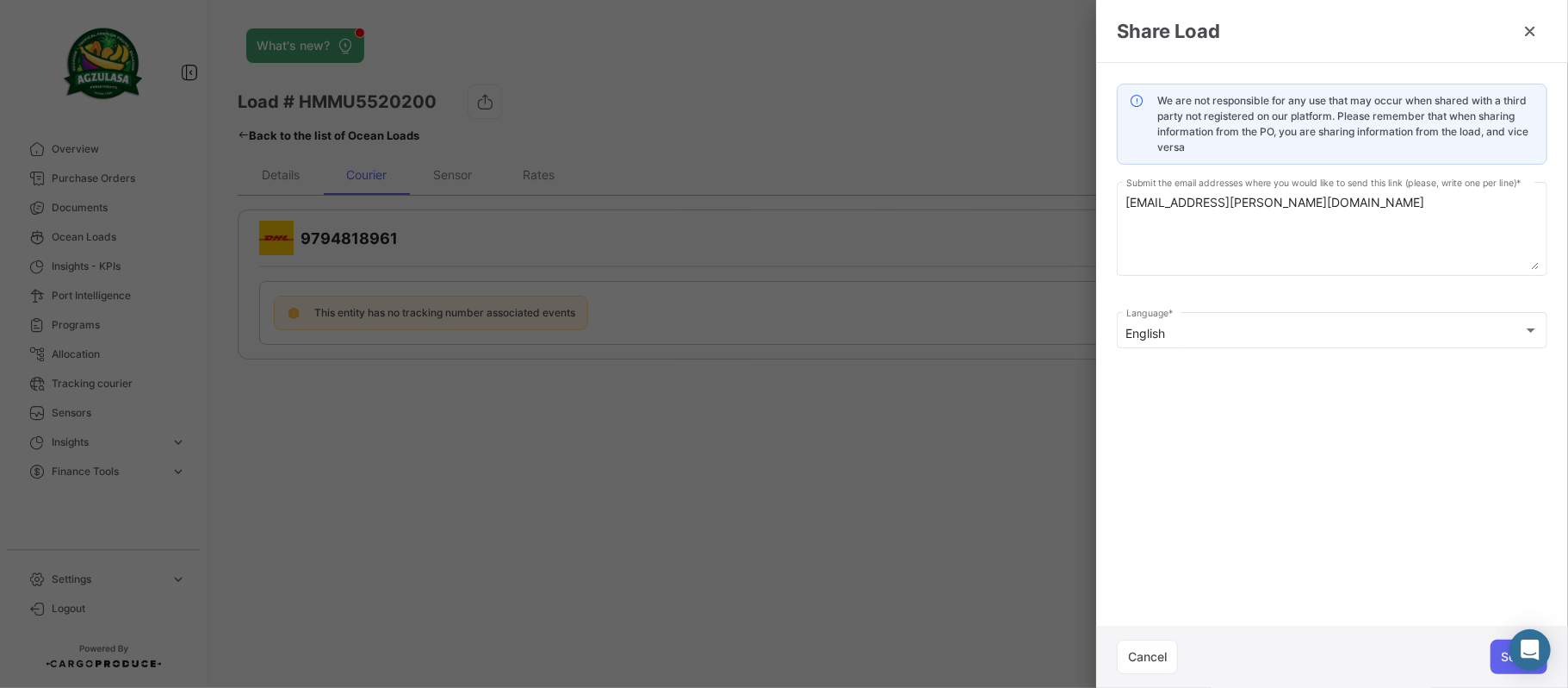
click at [1489, 651] on div "Cancel Send" at bounding box center [1332, 657] width 431 height 35
click at [1500, 659] on button "Send" at bounding box center [1519, 657] width 57 height 35
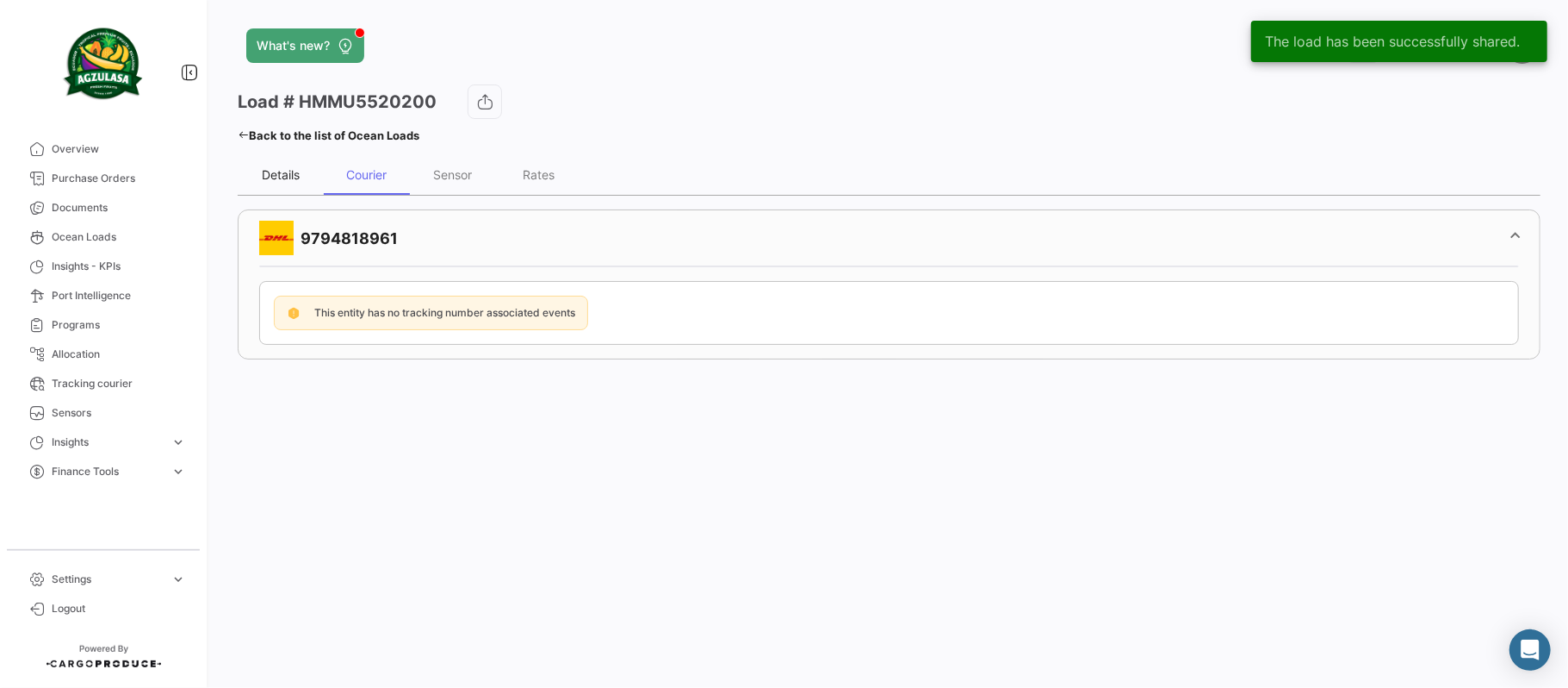
click at [293, 170] on div "Details" at bounding box center [280, 175] width 37 height 15
